Goal: Find specific page/section: Locate a particular part of the current website

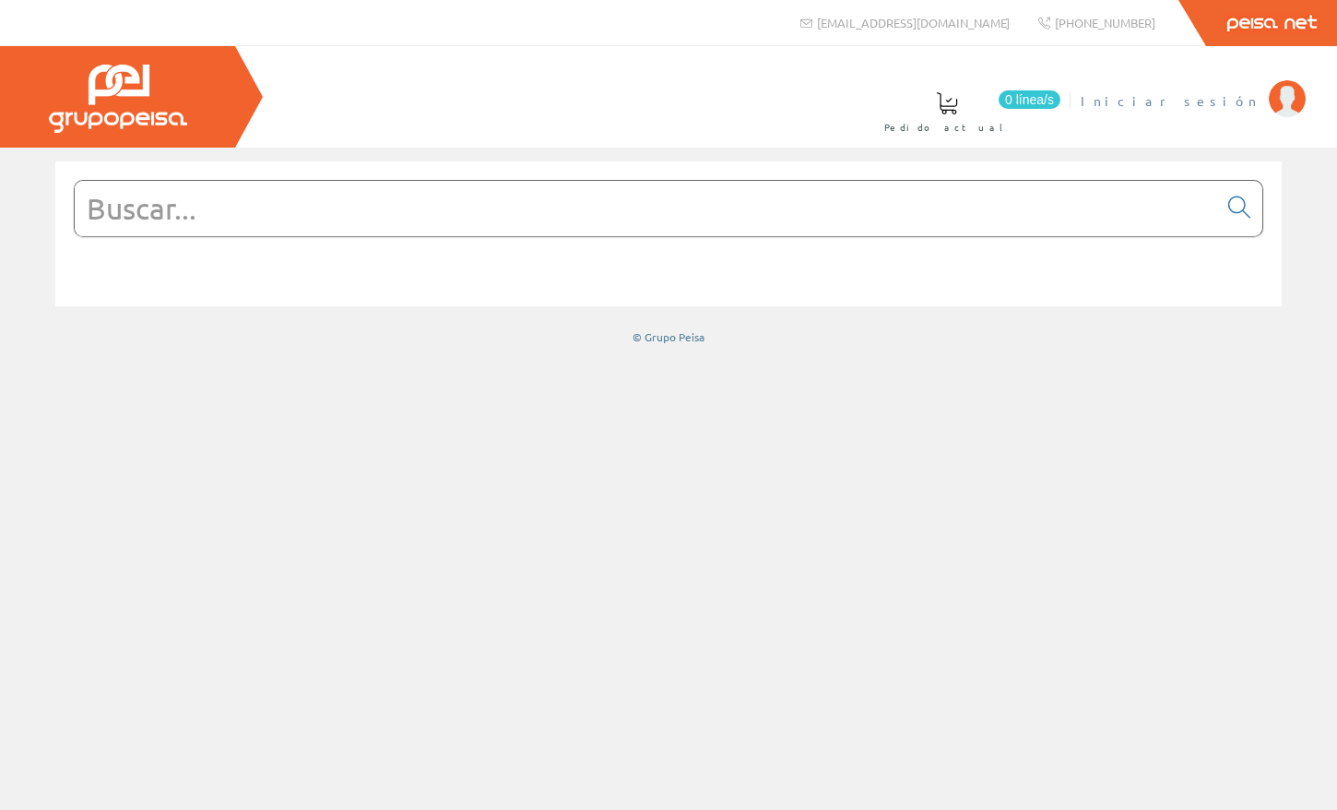
click at [1234, 96] on span "Iniciar sesión" at bounding box center [1170, 100] width 179 height 18
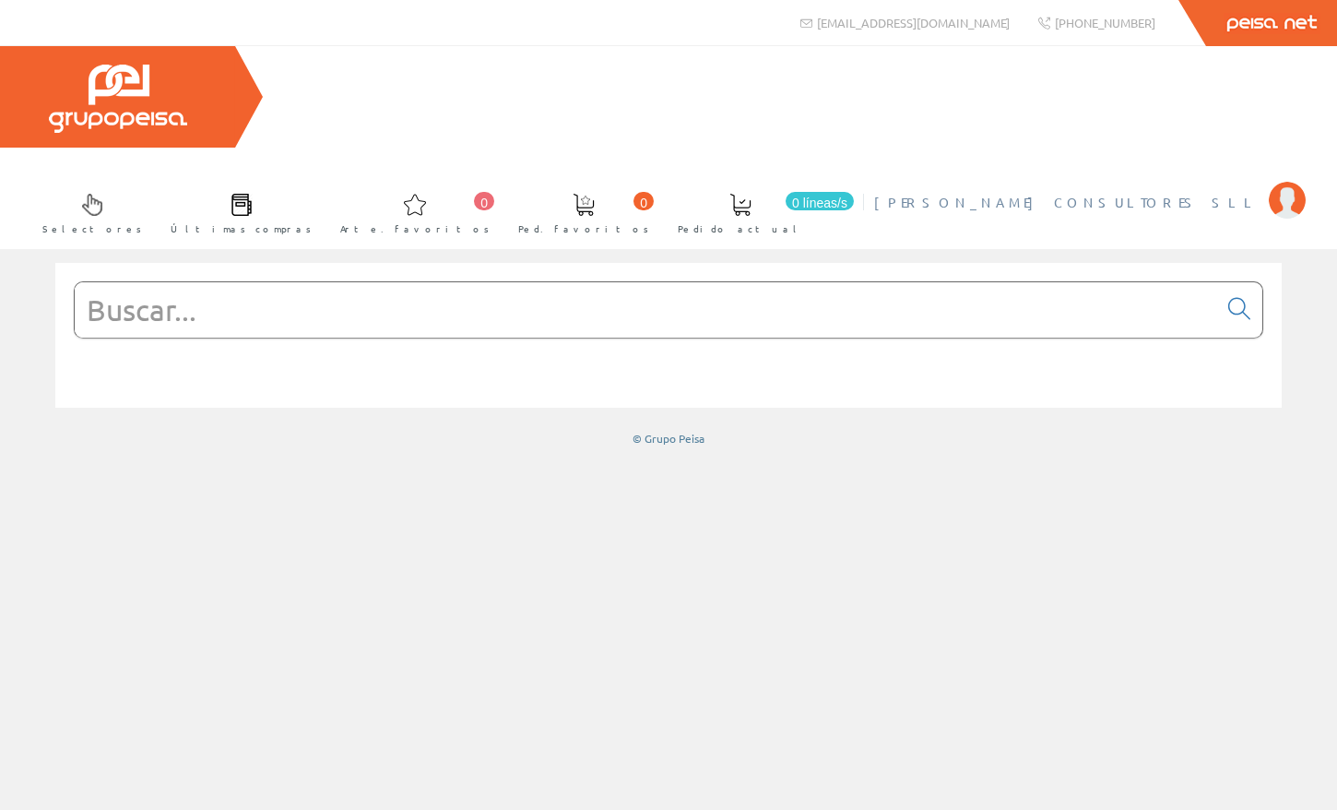
click at [1239, 194] on font "[PERSON_NAME] CONSULTORES SLL" at bounding box center [1067, 202] width 386 height 17
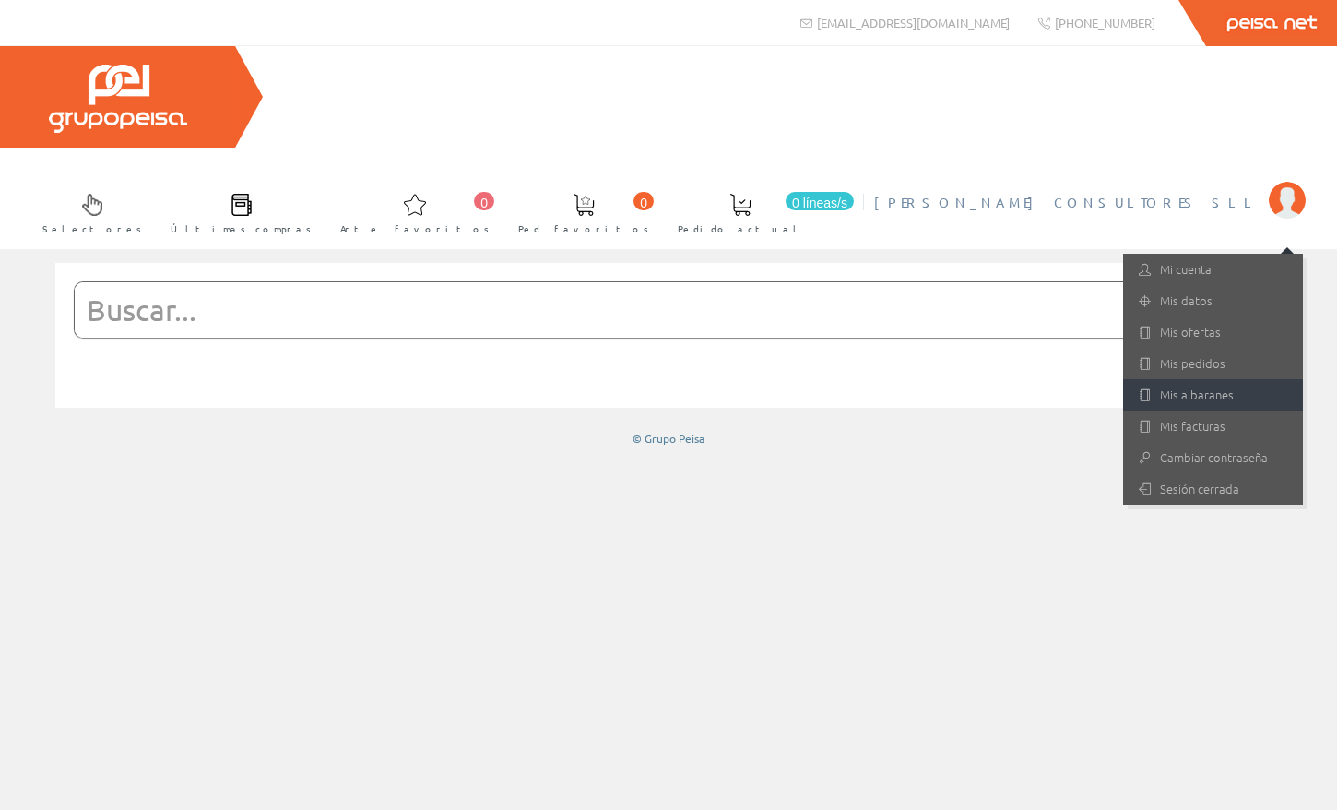
click at [1200, 386] on font "Mis albaranes" at bounding box center [1197, 395] width 74 height 18
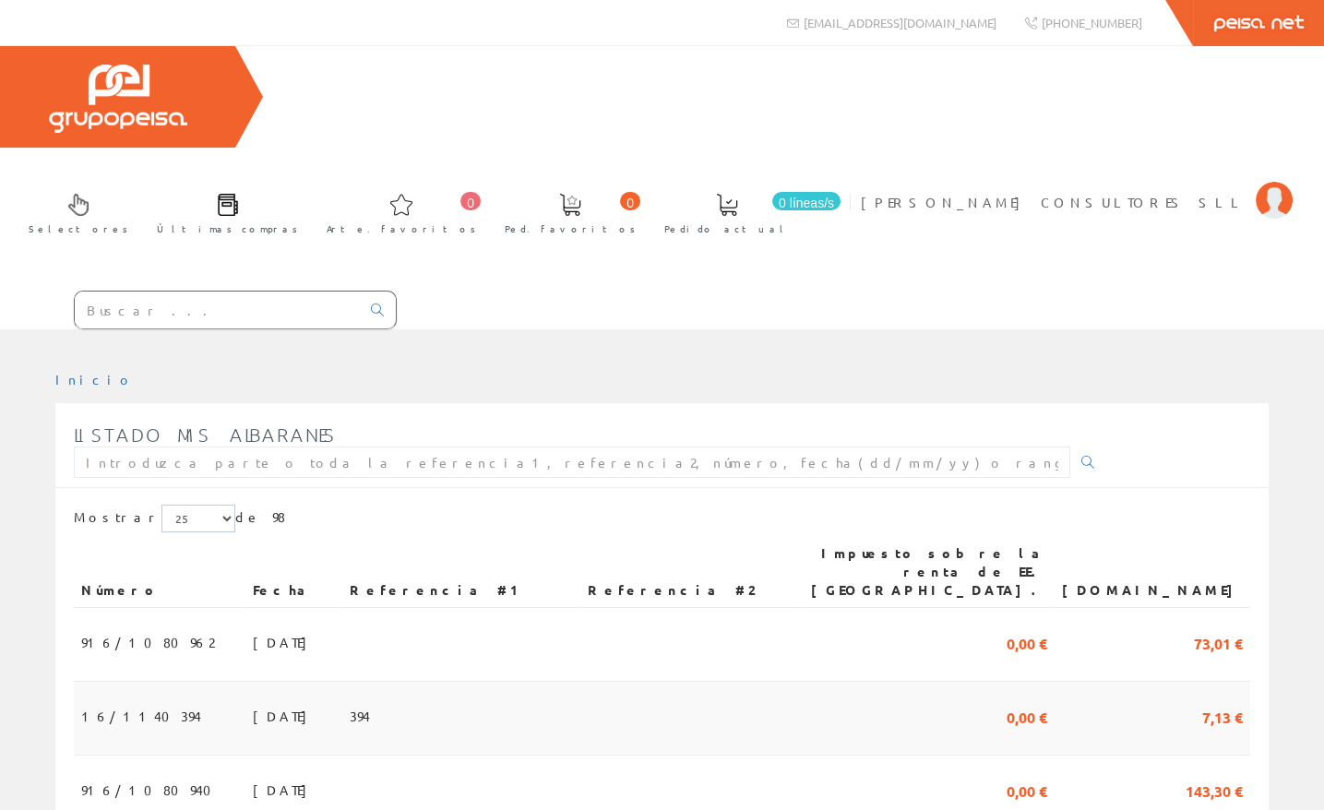
scroll to position [184, 0]
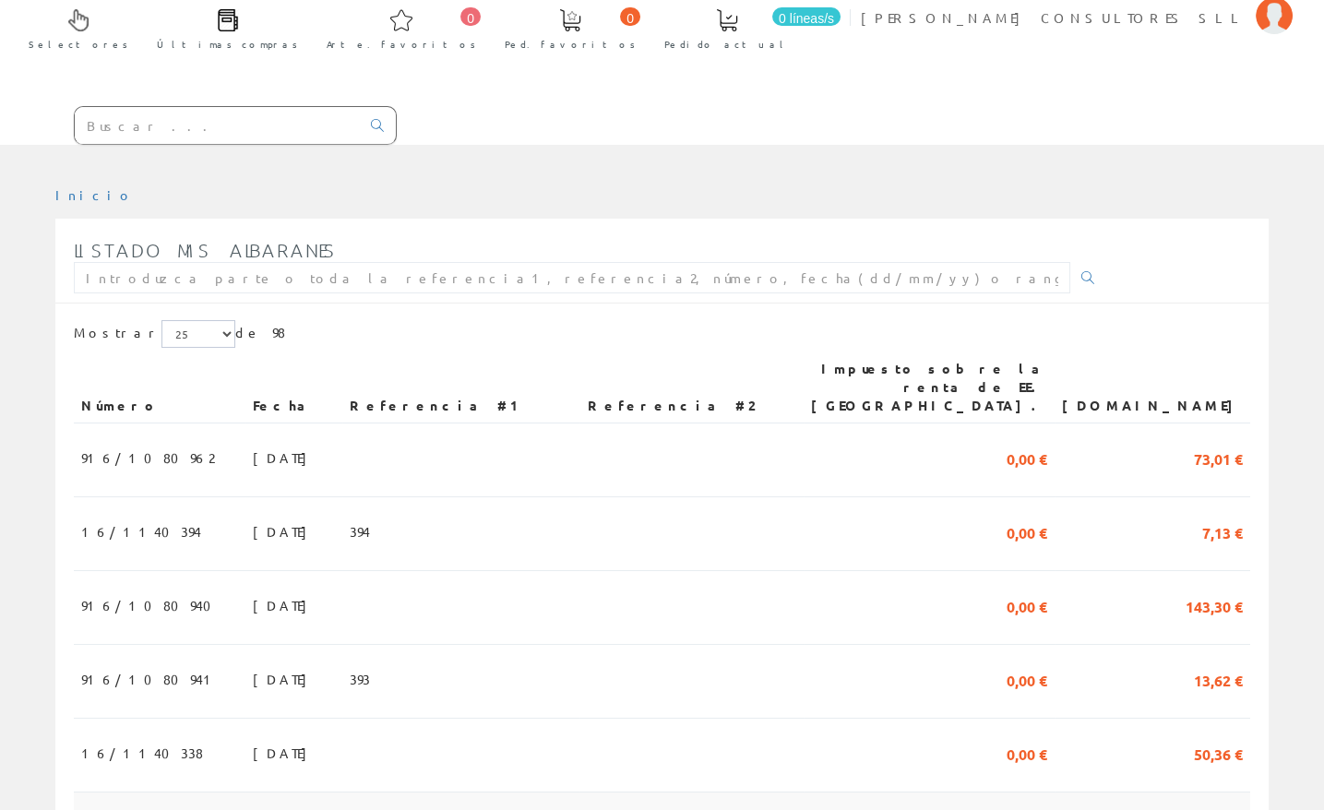
click at [253, 818] on font "04/08/2025" at bounding box center [285, 826] width 64 height 17
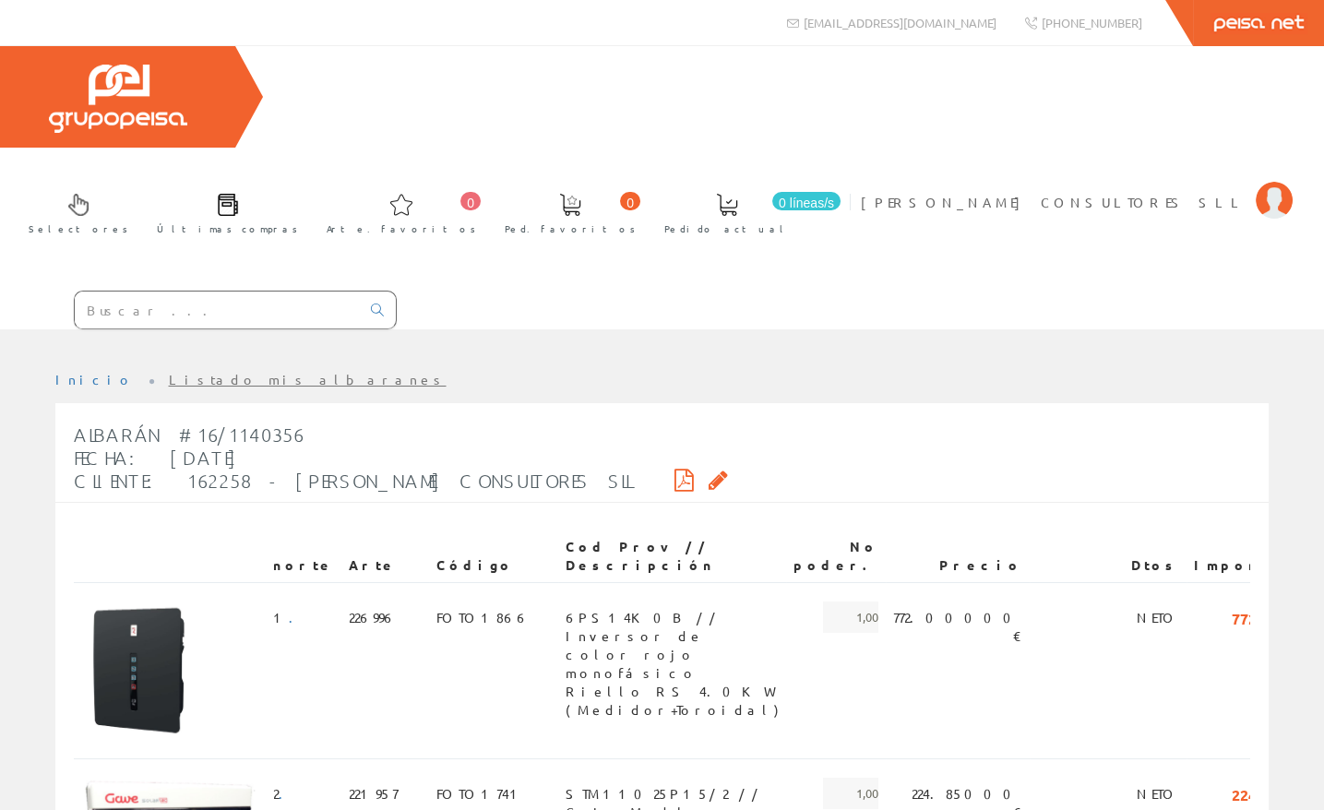
click at [360, 291] on input "text" at bounding box center [217, 309] width 285 height 37
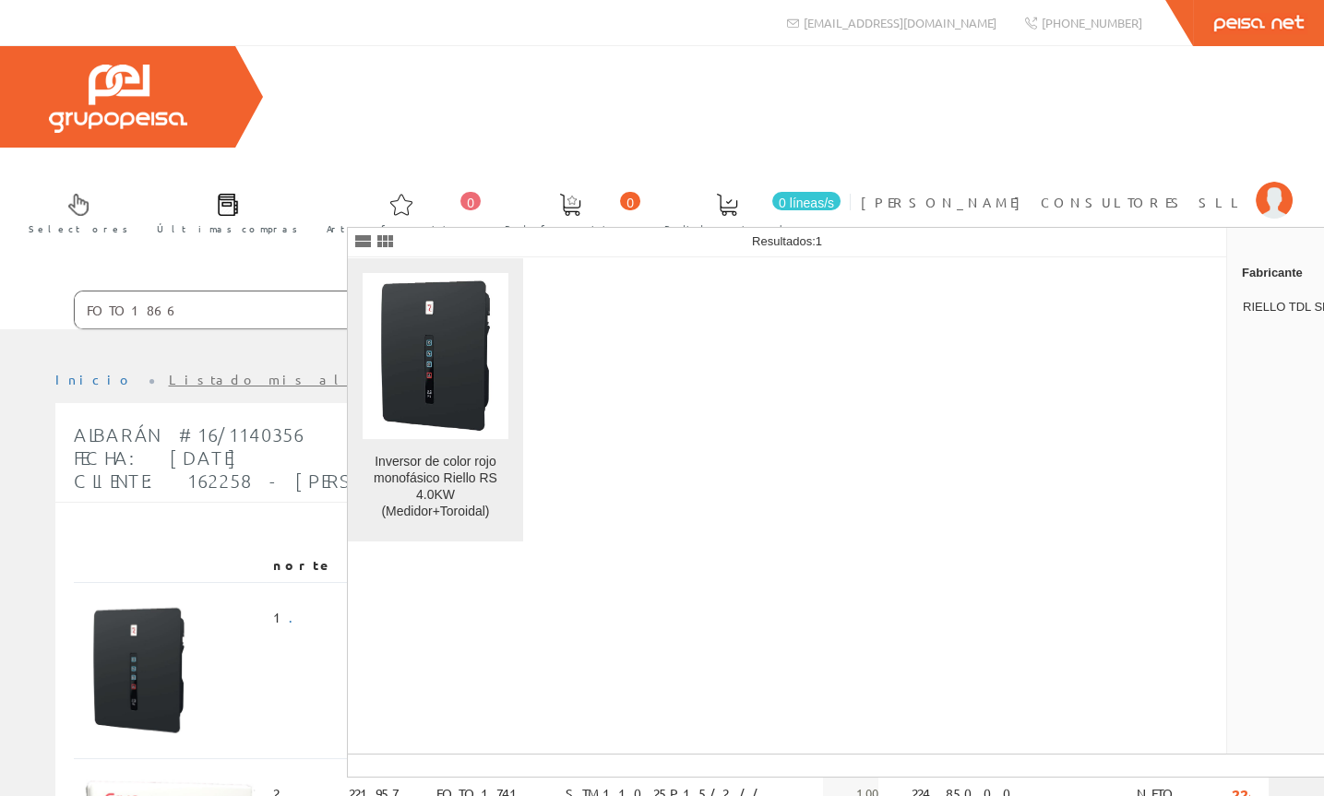
type input "FOTO1866"
click at [426, 406] on img at bounding box center [435, 356] width 138 height 166
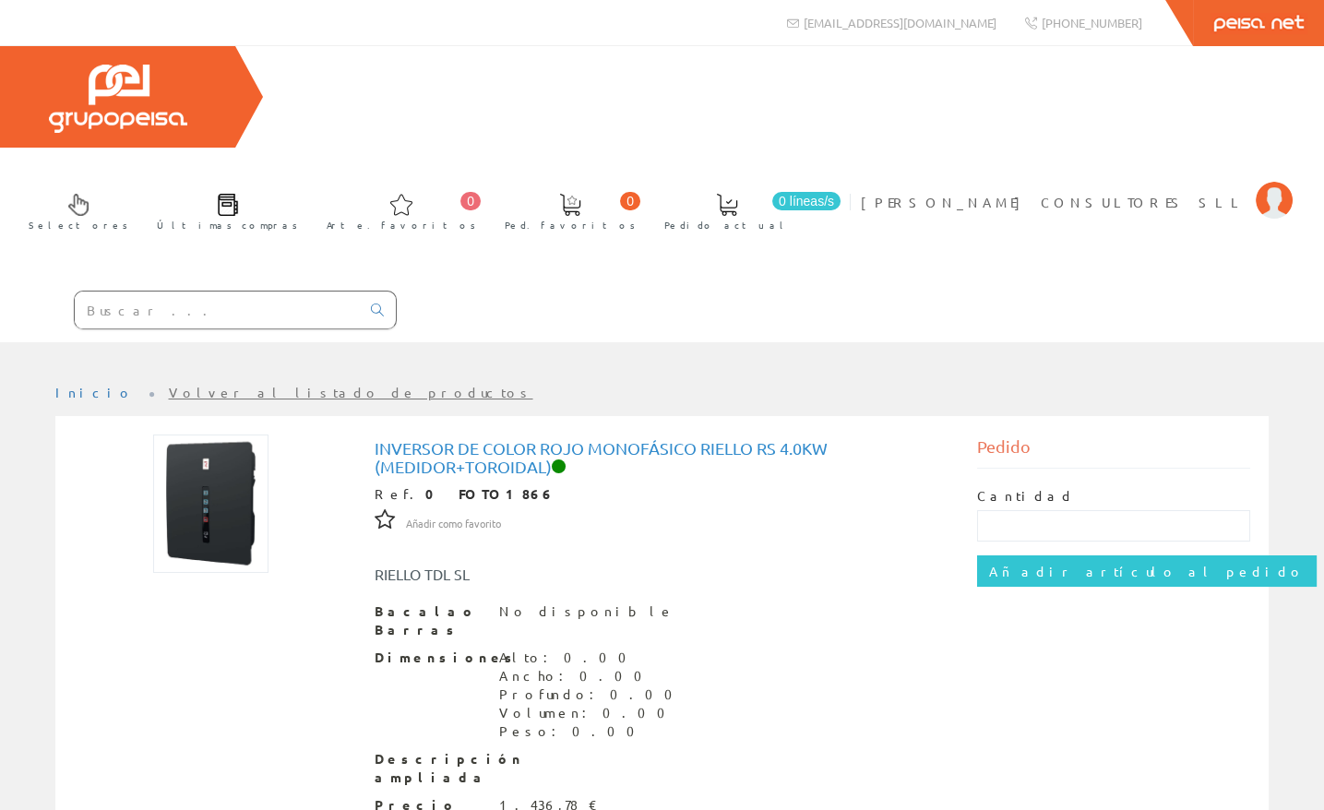
scroll to position [64, 0]
